Goal: Task Accomplishment & Management: Use online tool/utility

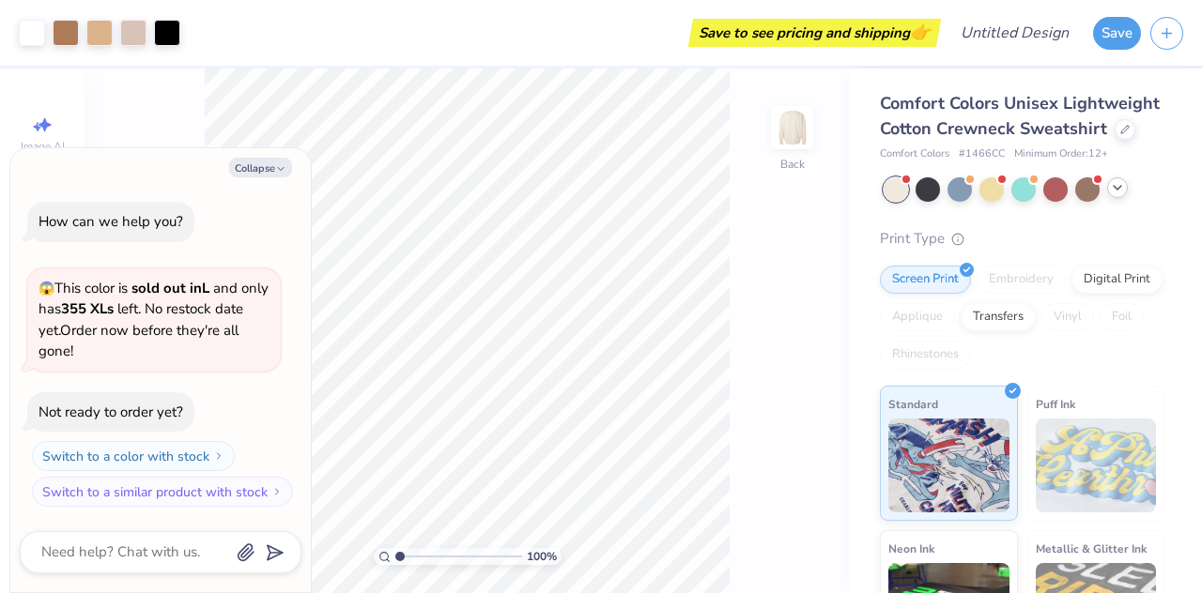
click at [1120, 202] on div at bounding box center [1024, 189] width 281 height 24
click at [1117, 195] on icon at bounding box center [1117, 187] width 15 height 15
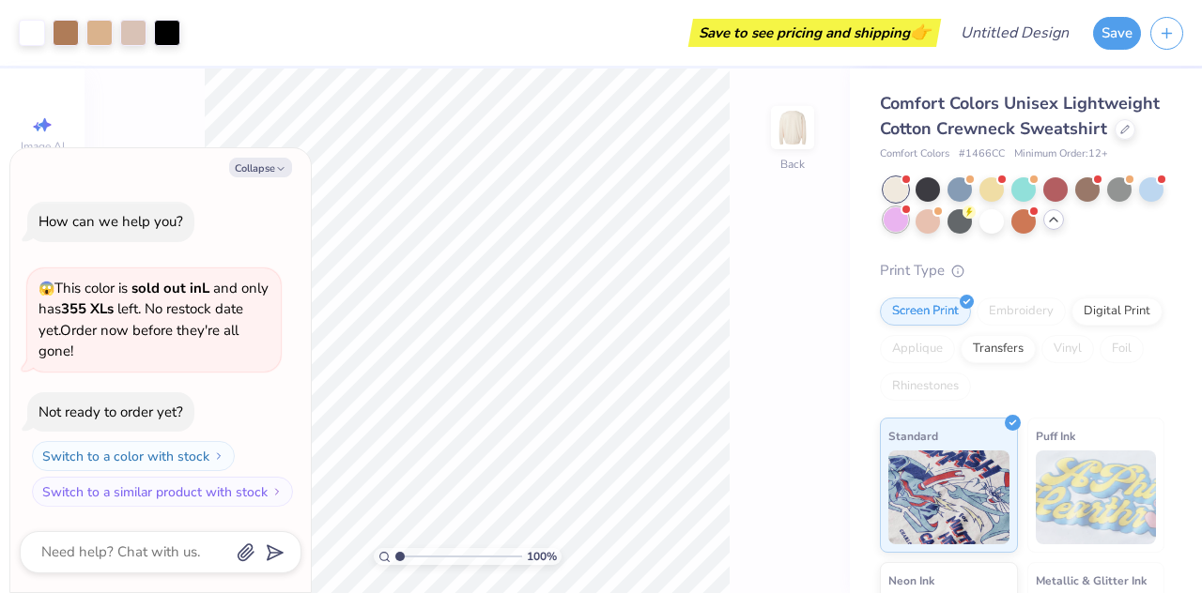
click at [908, 232] on div at bounding box center [896, 220] width 24 height 24
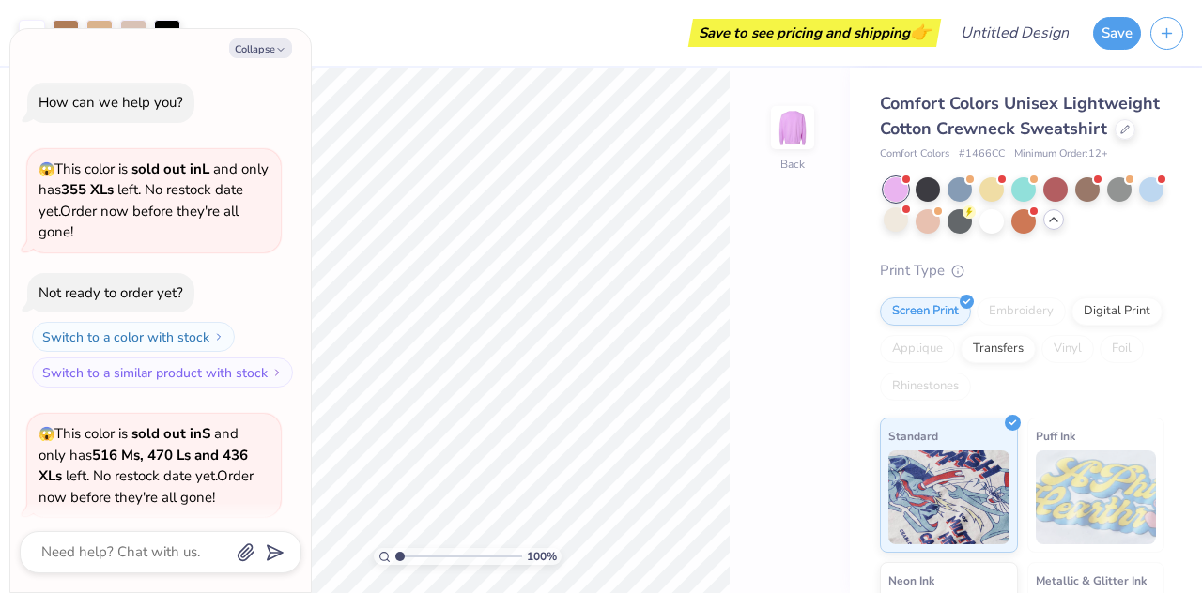
click at [908, 232] on div at bounding box center [896, 220] width 24 height 24
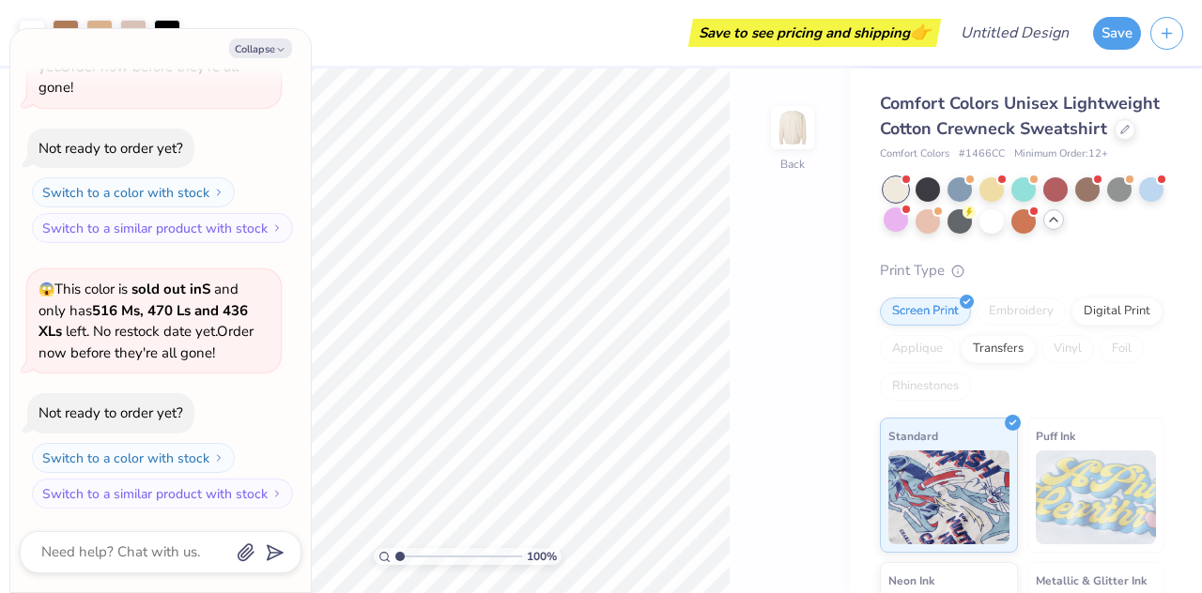
scroll to position [410, 0]
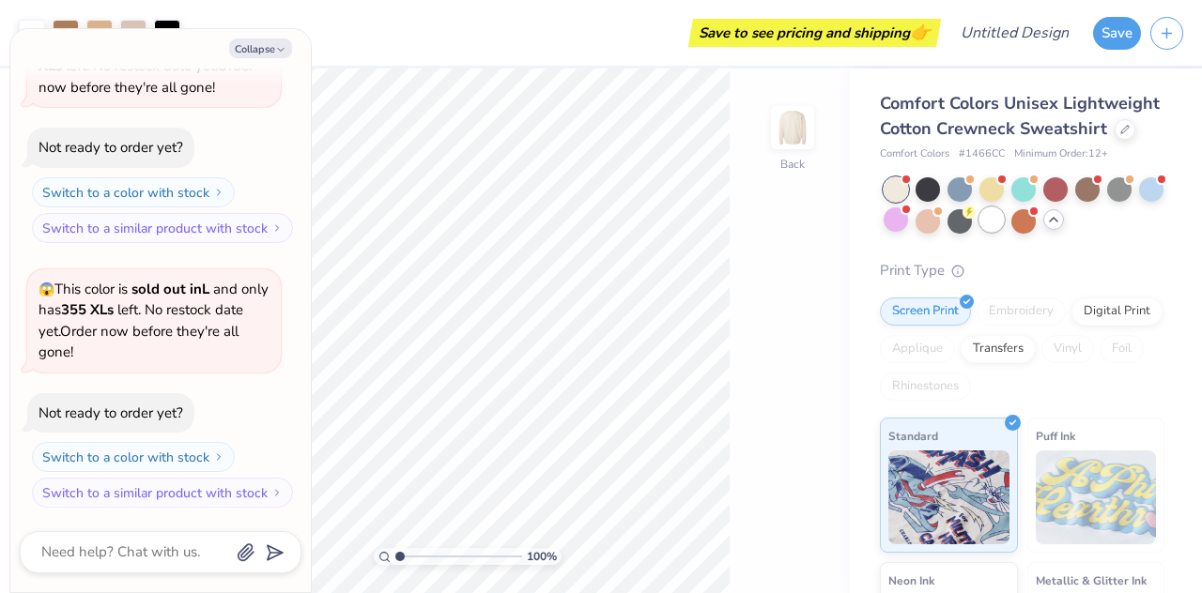
click at [1004, 232] on div at bounding box center [991, 220] width 24 height 24
click at [1071, 323] on div "Digital Print" at bounding box center [1116, 309] width 91 height 28
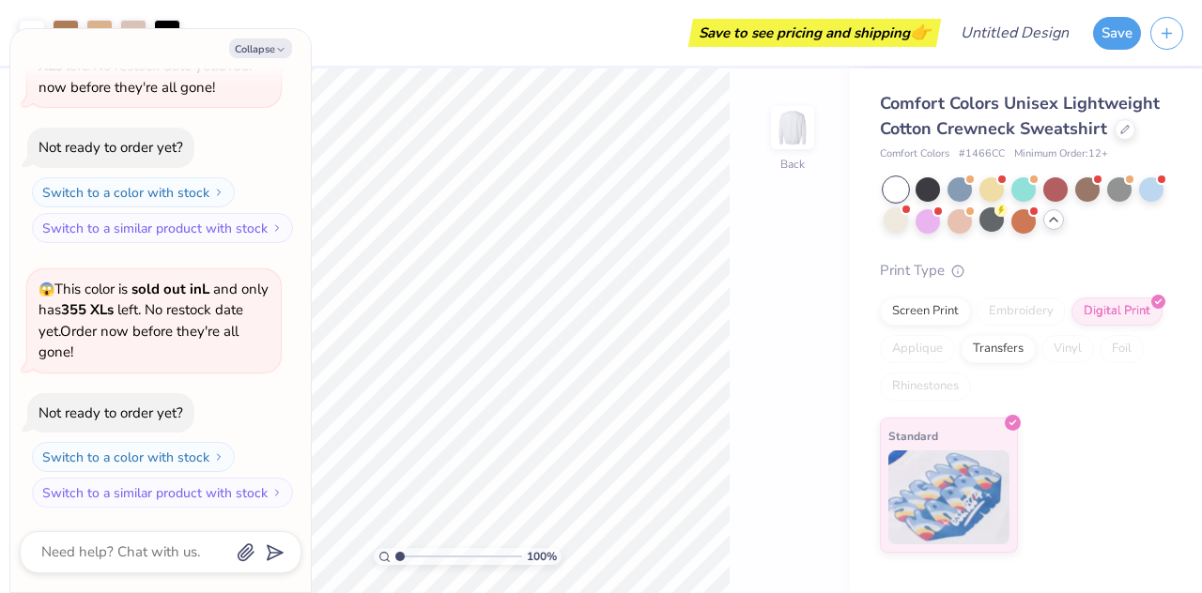
click at [1021, 303] on div "Embroidery" at bounding box center [1021, 312] width 89 height 28
click at [906, 305] on div "Screen Print" at bounding box center [925, 309] width 91 height 28
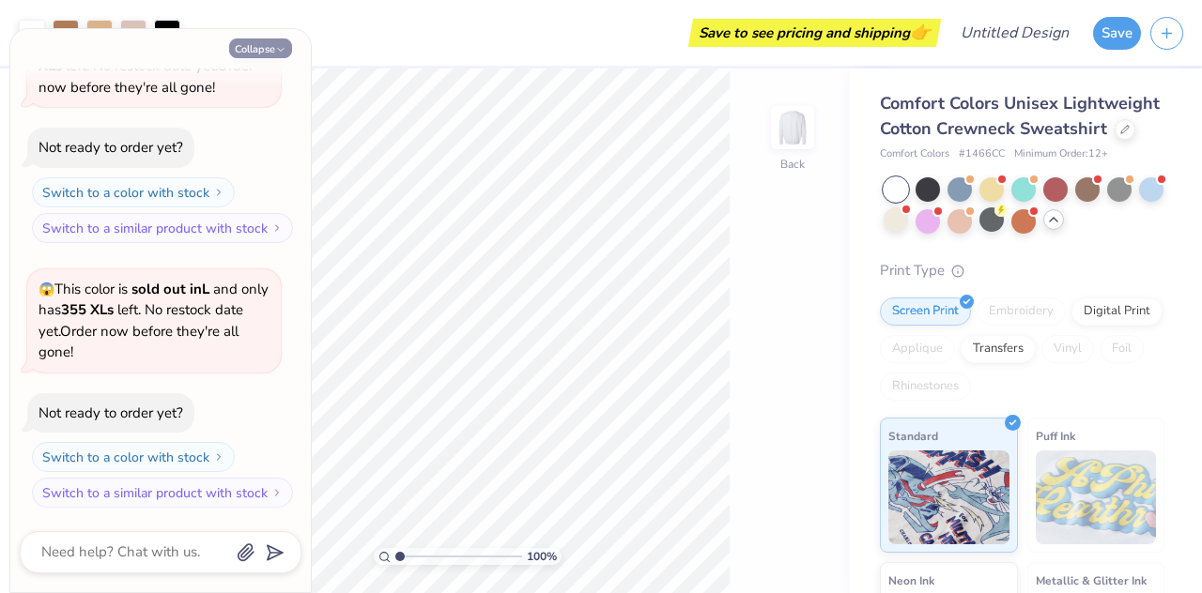
click at [283, 55] on button "Collapse" at bounding box center [260, 49] width 63 height 20
type textarea "x"
